Goal: Entertainment & Leisure: Consume media (video, audio)

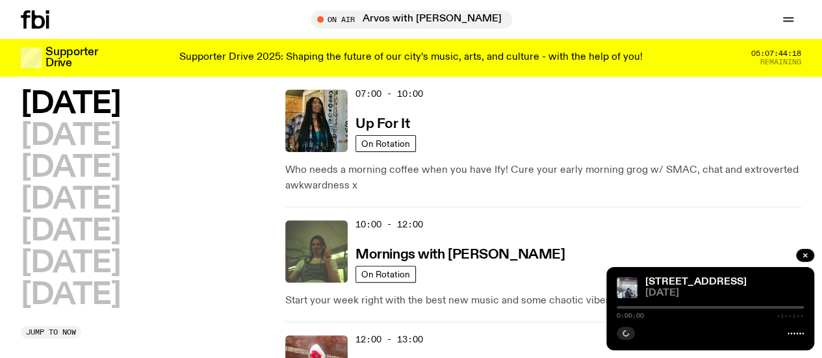
scroll to position [351, 0]
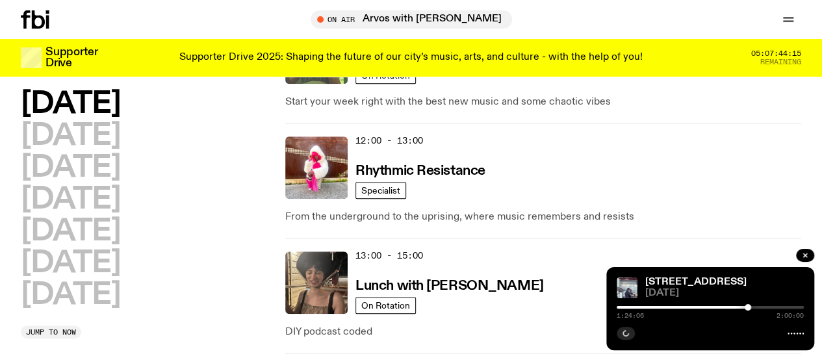
click at [474, 279] on h3 "Lunch with [PERSON_NAME]" at bounding box center [449, 286] width 188 height 14
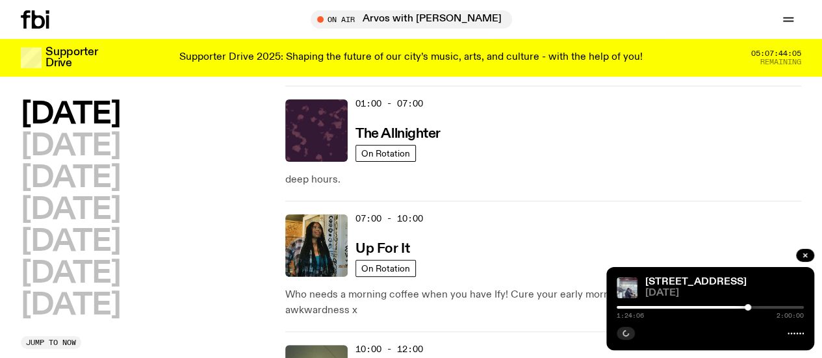
scroll to position [291, 0]
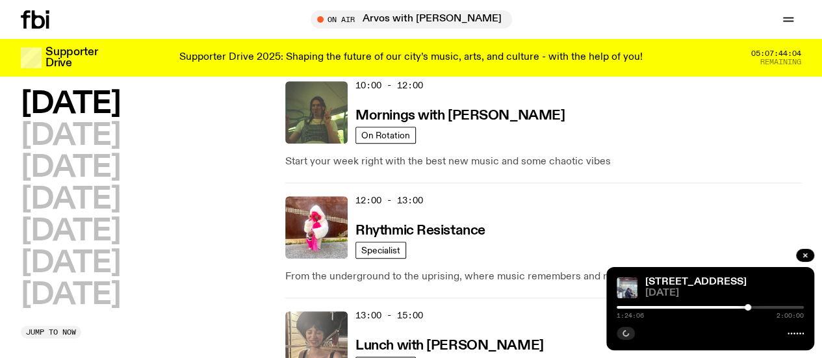
click at [314, 311] on img at bounding box center [316, 342] width 62 height 62
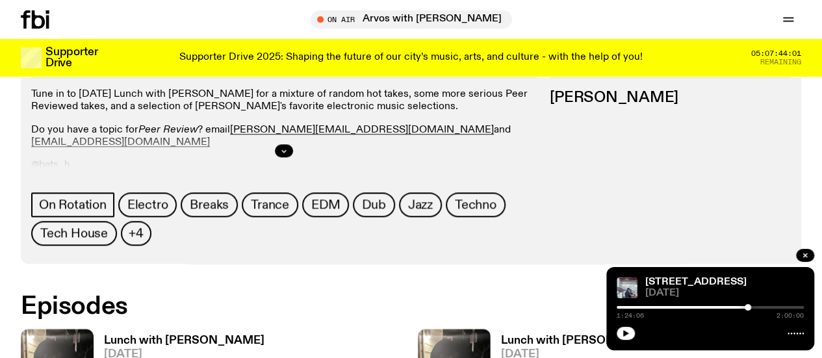
scroll to position [586, 0]
click at [164, 349] on span "[DATE]" at bounding box center [184, 354] width 160 height 11
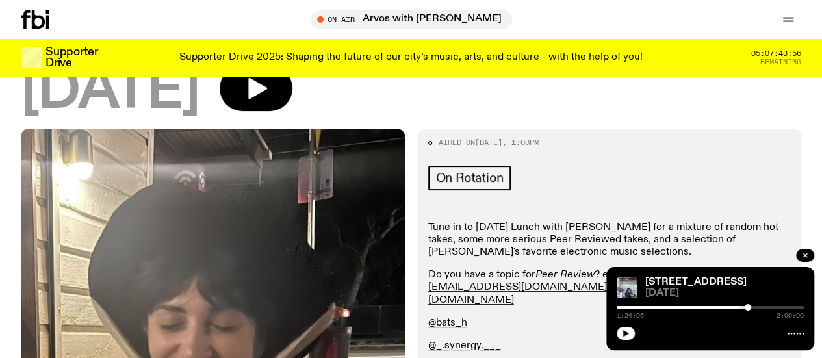
scroll to position [97, 0]
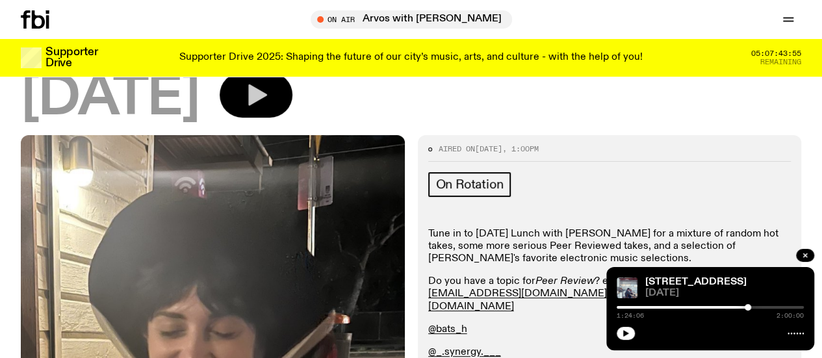
click at [292, 105] on button "button" at bounding box center [256, 94] width 73 height 45
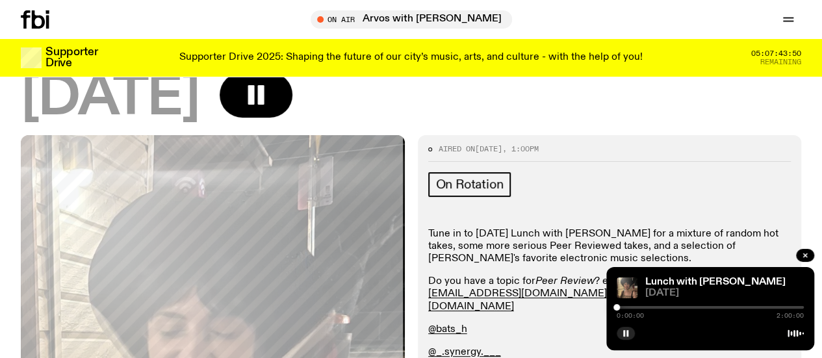
click at [616, 309] on div at bounding box center [616, 307] width 6 height 6
click at [620, 307] on div at bounding box center [709, 307] width 187 height 3
click at [620, 307] on div at bounding box center [619, 307] width 6 height 6
click at [623, 307] on div at bounding box center [709, 307] width 187 height 3
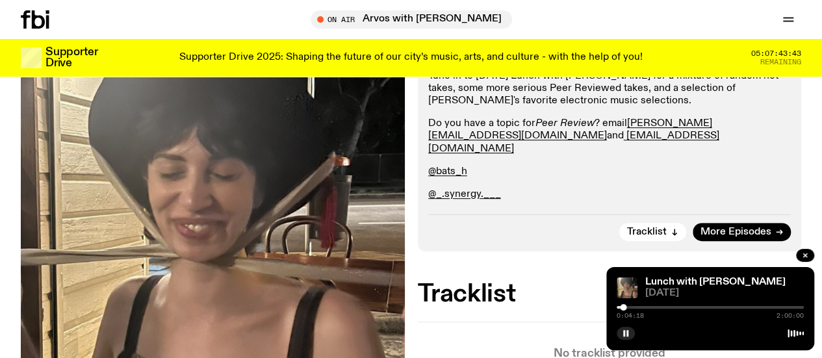
scroll to position [254, 0]
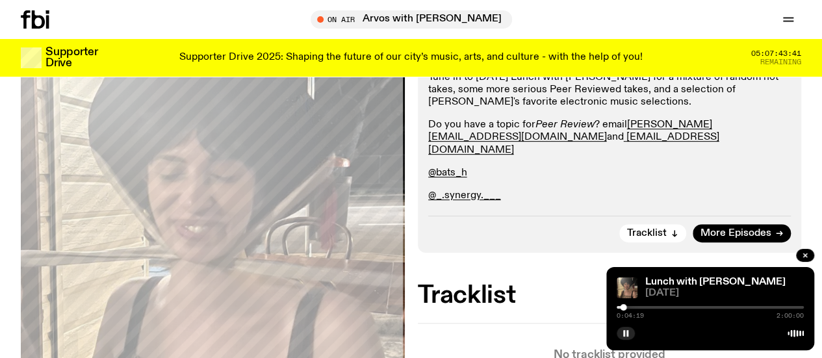
click at [627, 308] on div at bounding box center [709, 307] width 187 height 3
click at [633, 308] on div "0:07:14 2:00:00" at bounding box center [709, 311] width 187 height 16
click at [630, 307] on div at bounding box center [627, 307] width 6 height 6
click at [632, 306] on div at bounding box center [630, 307] width 6 height 6
click at [635, 308] on div at bounding box center [632, 307] width 6 height 6
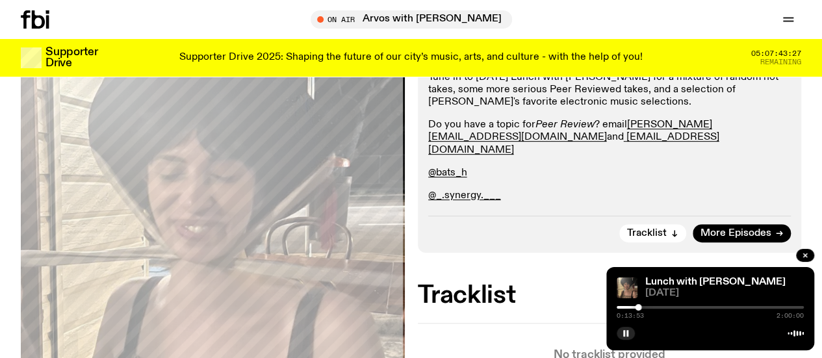
click at [638, 307] on div at bounding box center [638, 307] width 6 height 6
click at [643, 307] on div at bounding box center [709, 307] width 187 height 3
click at [648, 308] on div at bounding box center [709, 307] width 187 height 3
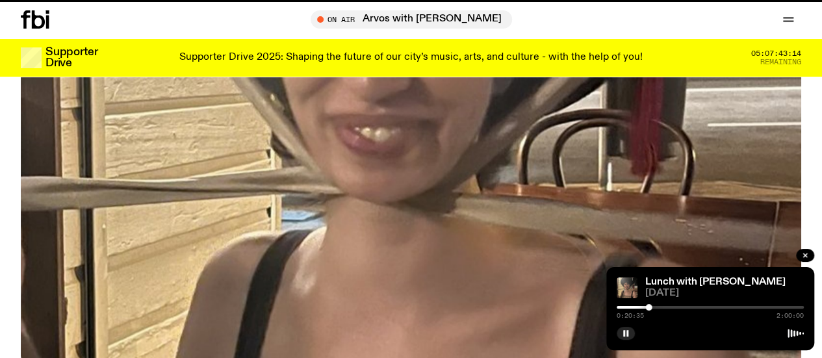
scroll to position [586, 0]
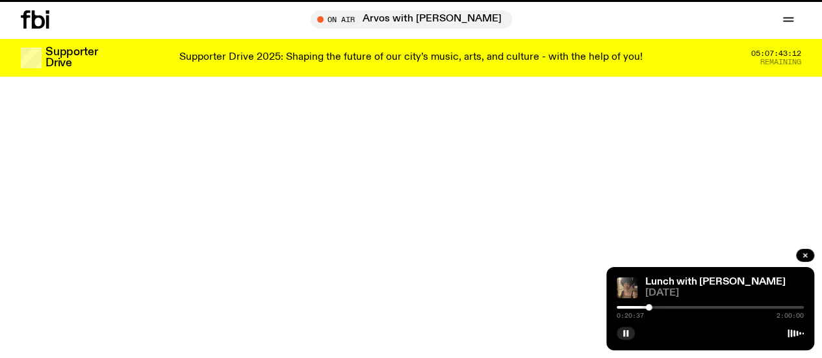
scroll to position [291, 0]
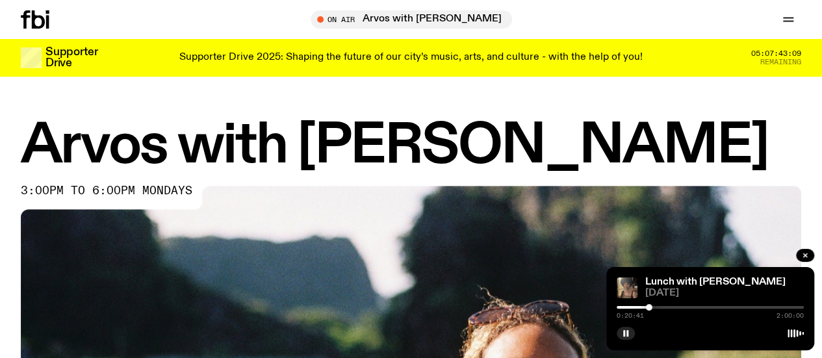
scroll to position [311, 0]
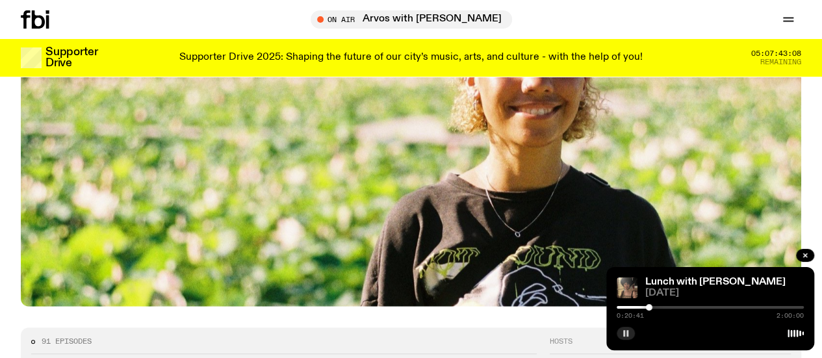
click at [628, 329] on icon "button" at bounding box center [626, 333] width 8 height 8
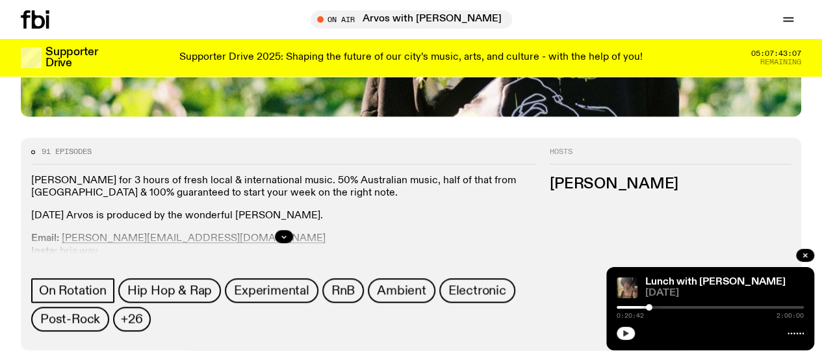
scroll to position [504, 0]
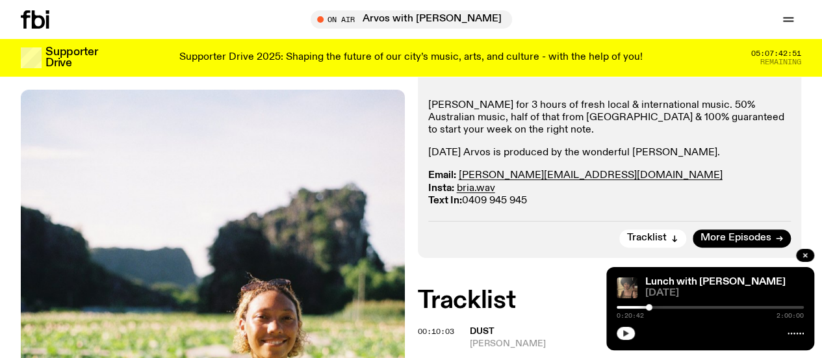
scroll to position [233, 0]
